Goal: Task Accomplishment & Management: Use online tool/utility

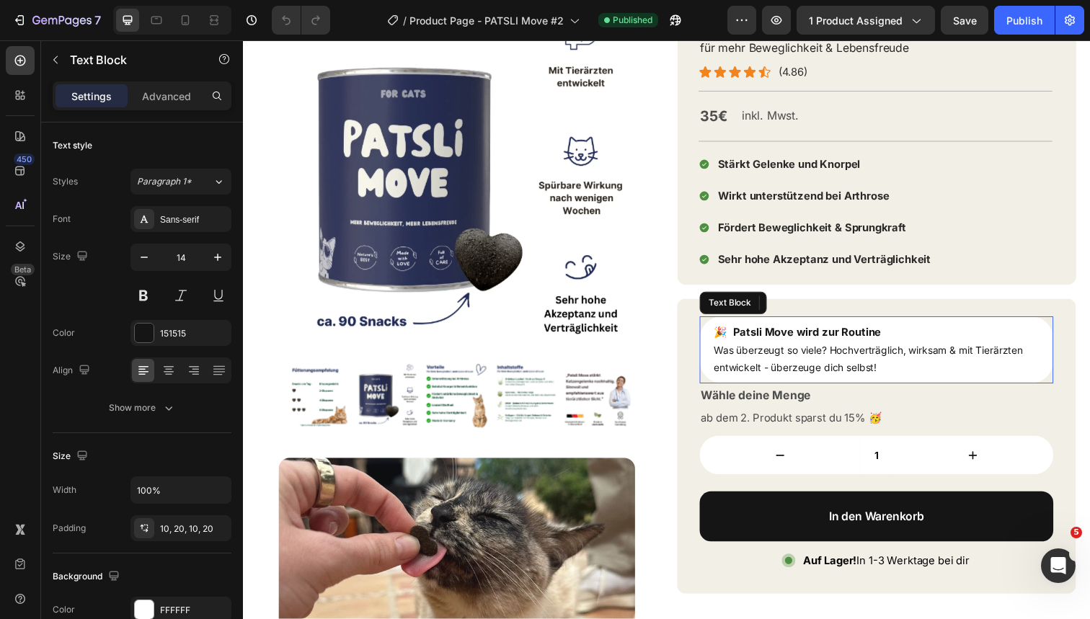
click at [801, 386] on div "🎉 Patsli Move wird zur Routine Was überzeugt so viele? Hochverträglich, wirksam…" at bounding box center [889, 357] width 361 height 69
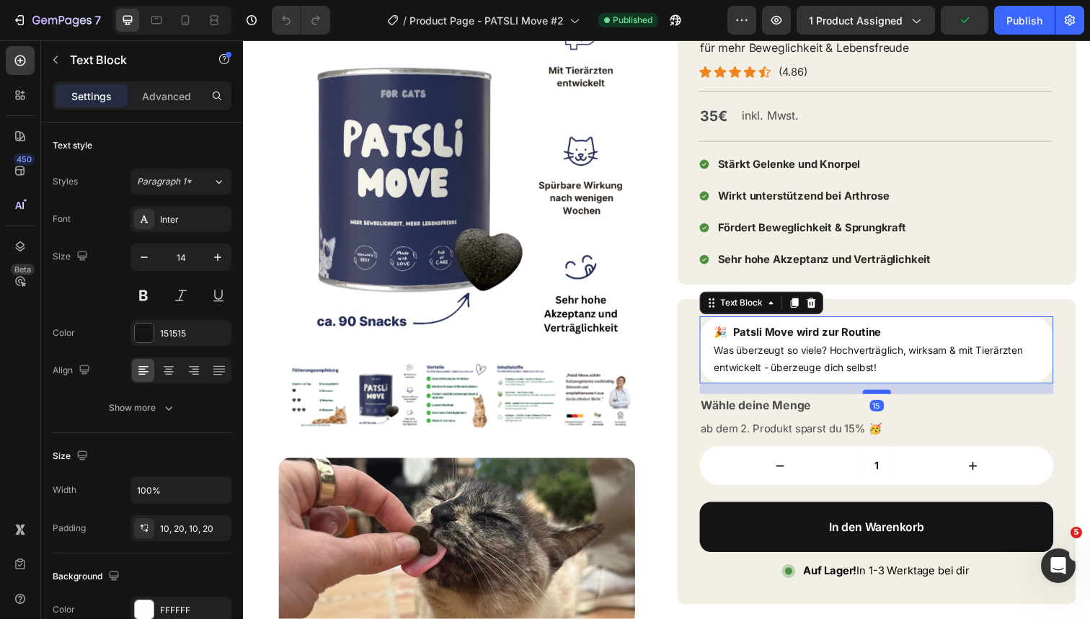
drag, startPoint x: 882, startPoint y: 386, endPoint x: 881, endPoint y: 397, distance: 10.9
click at [881, 398] on div at bounding box center [890, 400] width 29 height 4
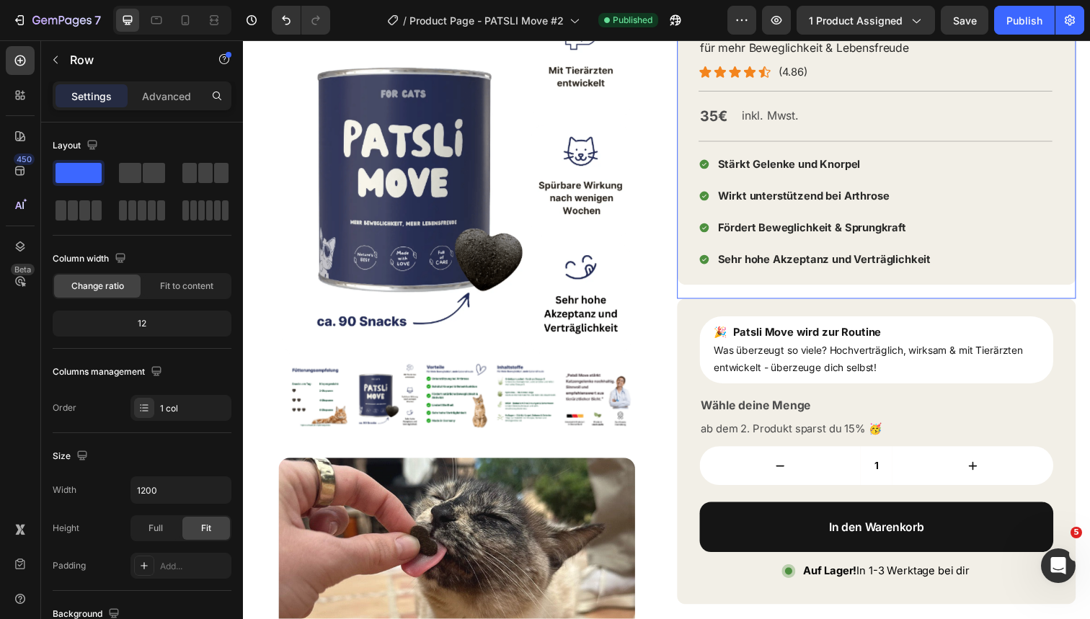
click at [1081, 303] on div "Patsli Move Text Block für mehr Beweglichkeit & Lebensfreude Text Block Icon Ic…" at bounding box center [889, 155] width 407 height 299
click at [186, 21] on icon at bounding box center [185, 20] width 14 height 14
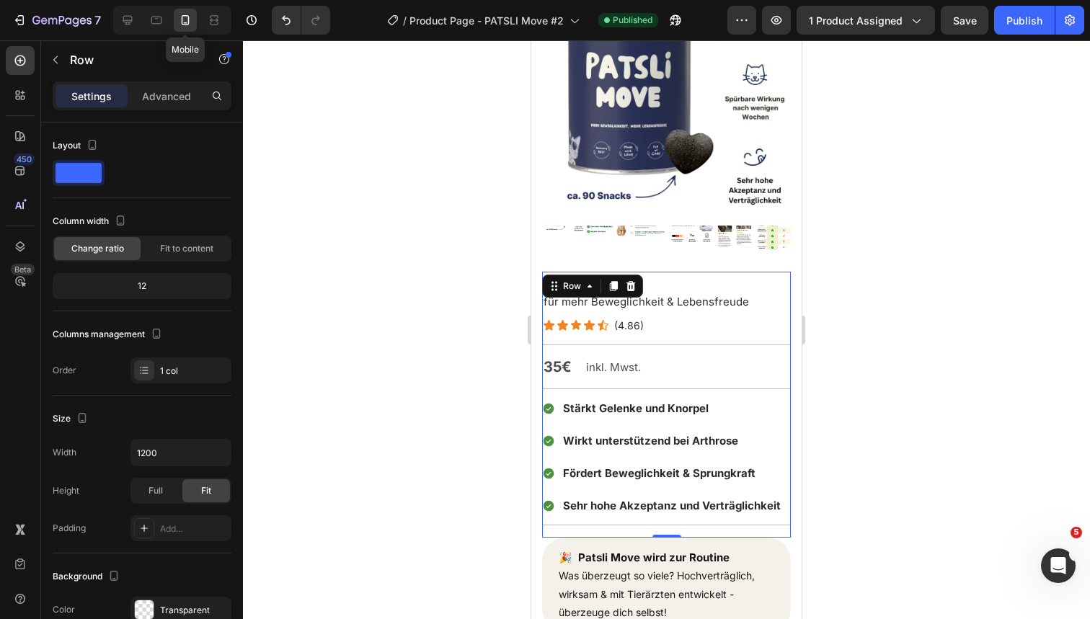
type input "100%"
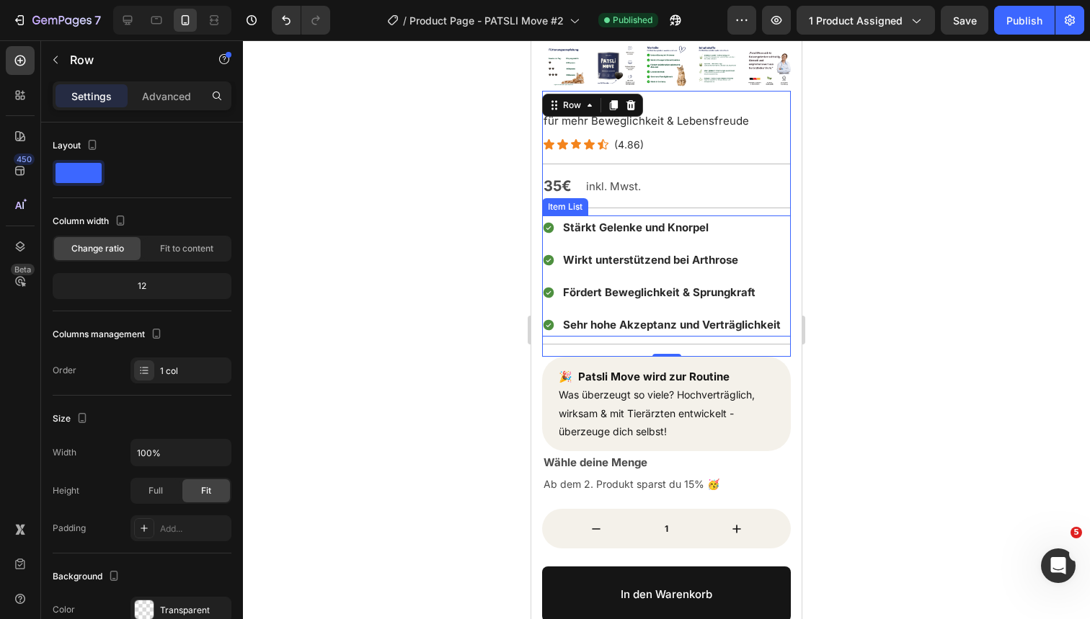
scroll to position [323, 0]
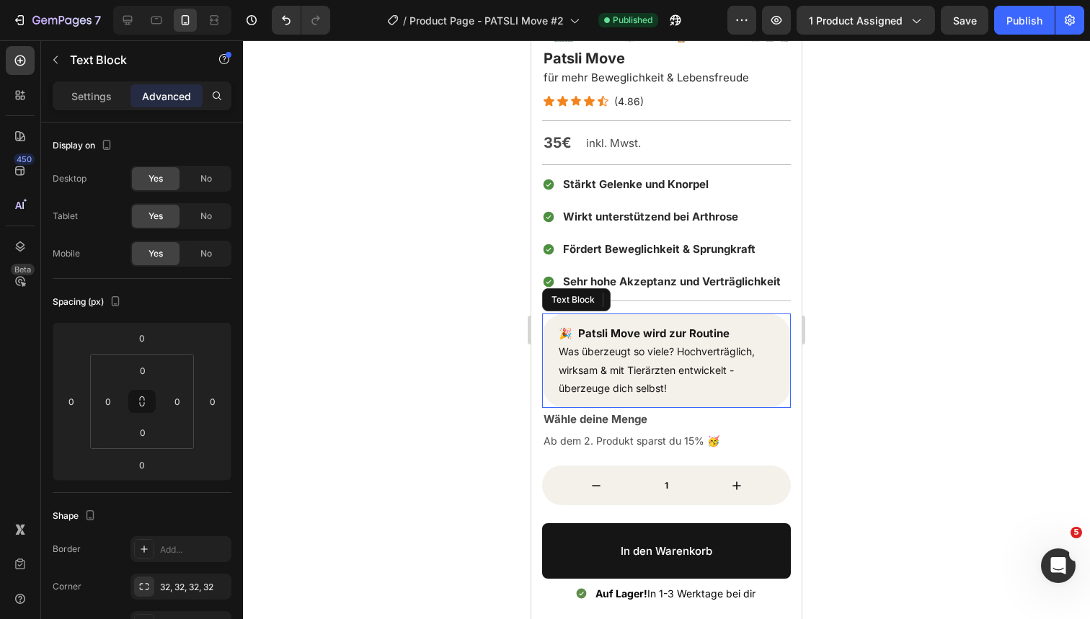
click at [582, 397] on div "🎉 Patsli Move wird zur Routine Was überzeugt so viele? Hochverträglich, wirksam…" at bounding box center [666, 361] width 249 height 94
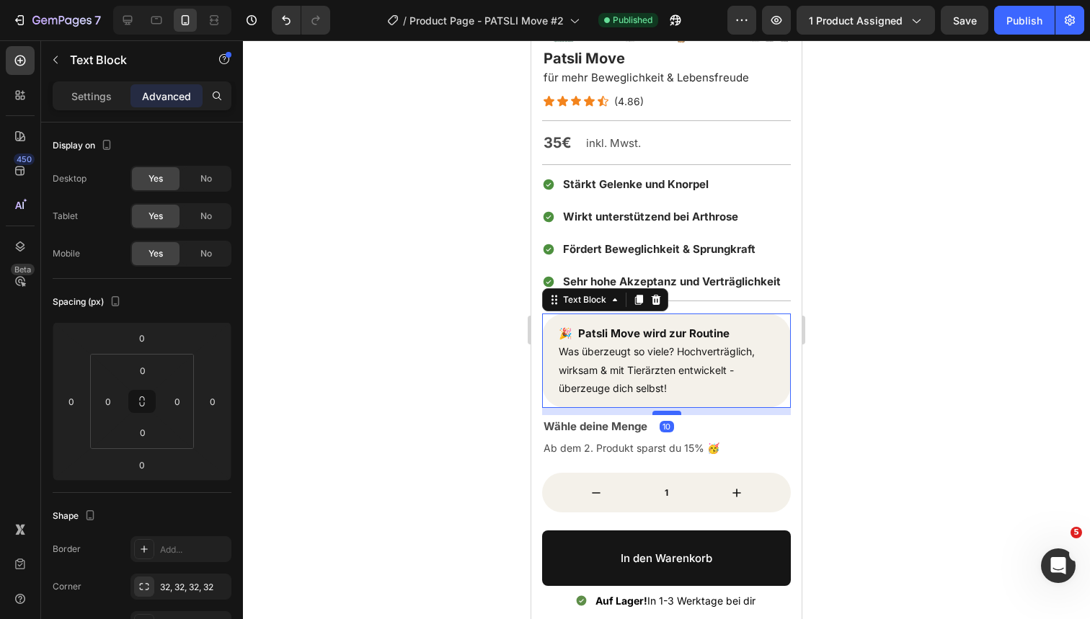
click at [672, 412] on div at bounding box center [666, 413] width 29 height 4
type input "10"
click at [159, 13] on icon at bounding box center [156, 20] width 14 height 14
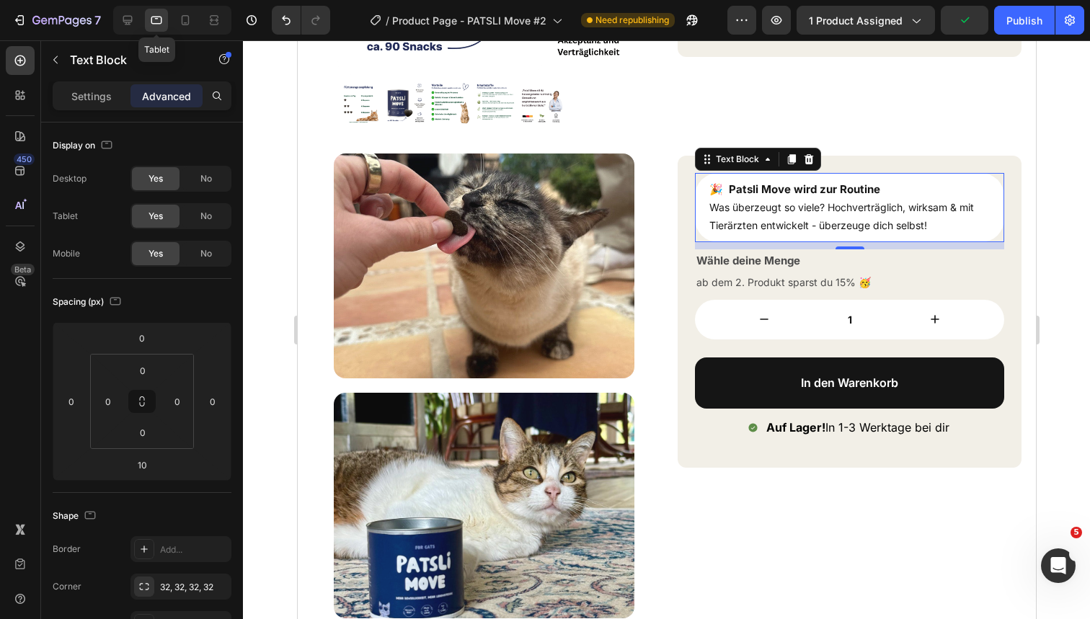
scroll to position [405, 0]
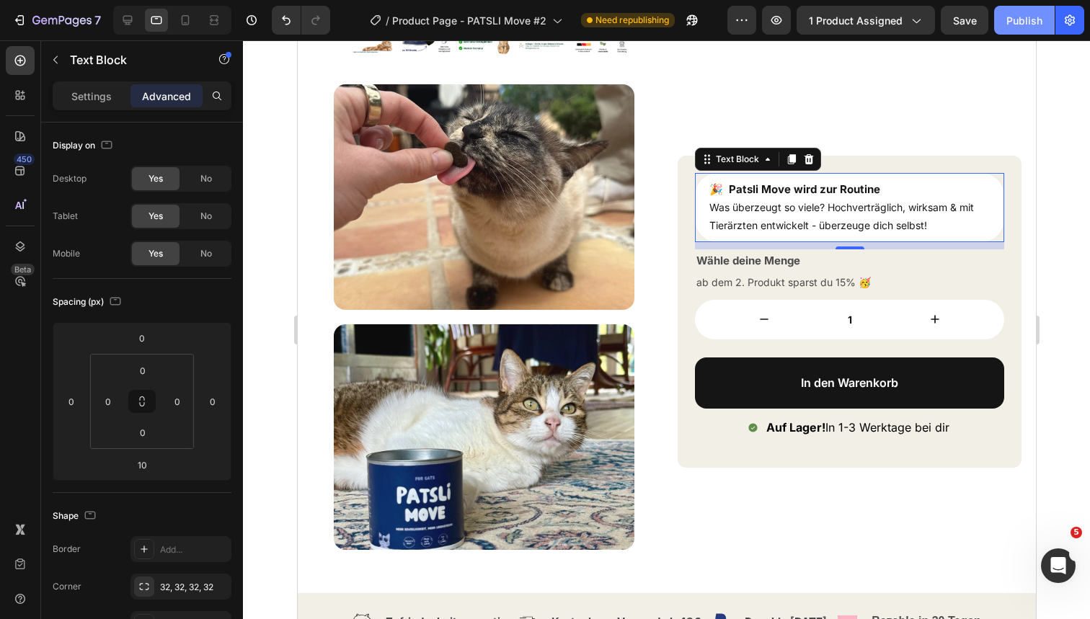
click at [1028, 16] on div "Publish" at bounding box center [1024, 20] width 36 height 15
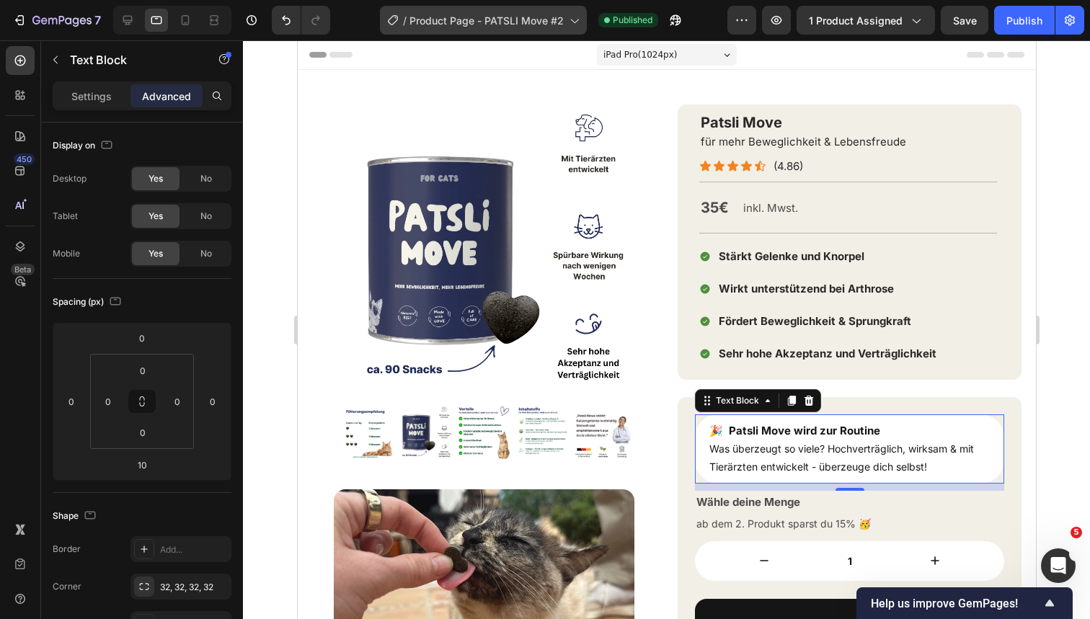
scroll to position [0, 0]
